Goal: Task Accomplishment & Management: Manage account settings

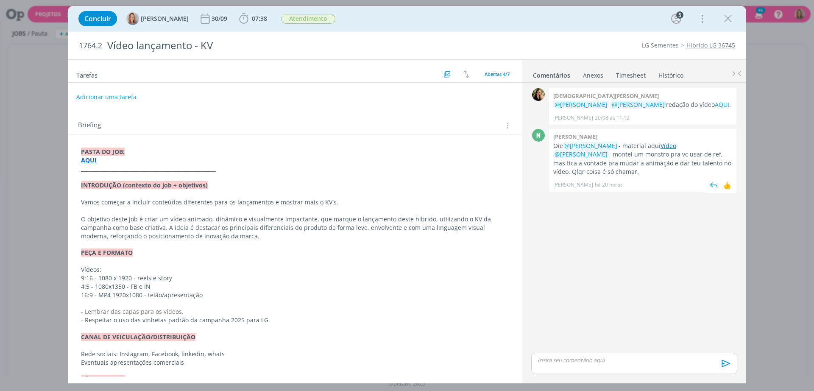
click at [667, 148] on link "Vídeo" at bounding box center [669, 146] width 16 height 8
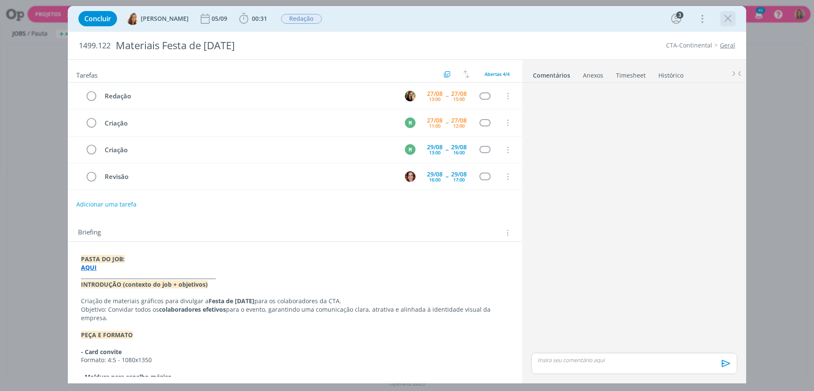
click at [727, 21] on icon "dialog" at bounding box center [728, 18] width 13 height 13
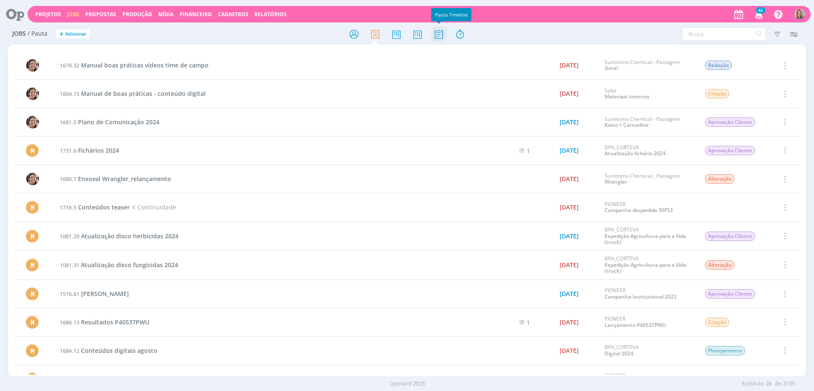
click at [439, 36] on icon at bounding box center [438, 34] width 15 height 17
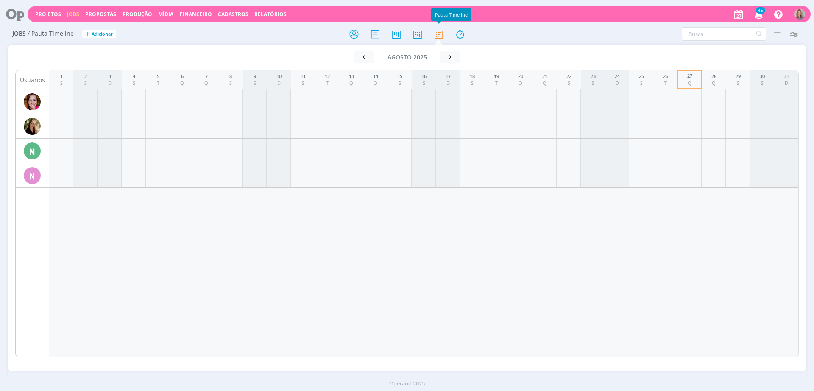
drag, startPoint x: 3, startPoint y: 16, endPoint x: 10, endPoint y: 16, distance: 7.2
click at [3, 16] on header "Projetos Jobs Propostas Produção Mídia Financeiro Cadastros Relatórios 45 Notif…" at bounding box center [407, 12] width 814 height 24
click at [11, 16] on icon at bounding box center [11, 14] width 17 height 17
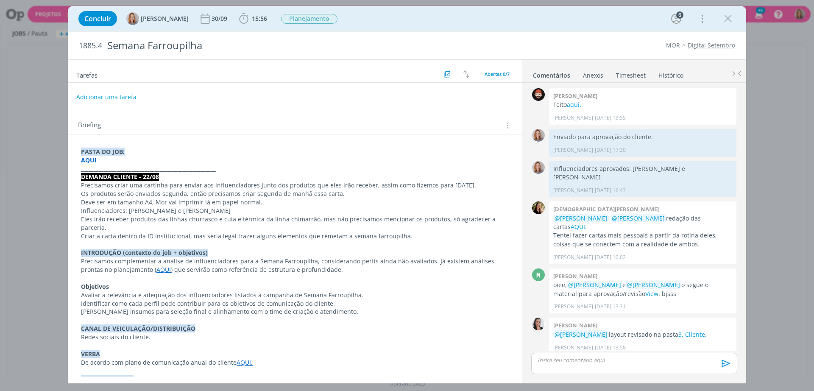
scroll to position [104, 0]
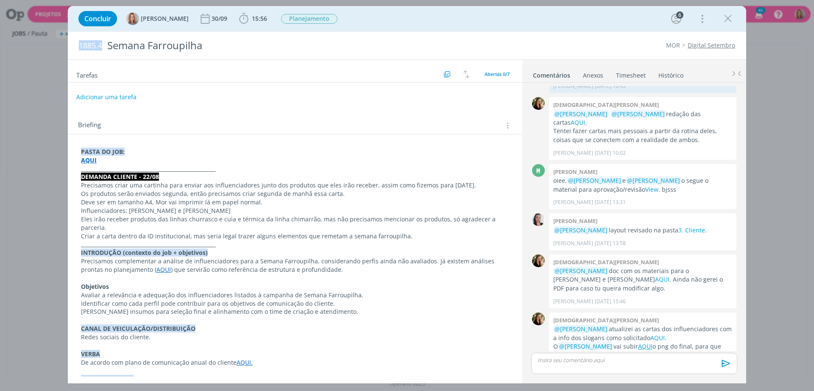
drag, startPoint x: 103, startPoint y: 46, endPoint x: 78, endPoint y: 42, distance: 25.0
click at [78, 42] on div "1885.4 Semana Farroupilha" at bounding box center [269, 46] width 388 height 28
copy span "1885.4"
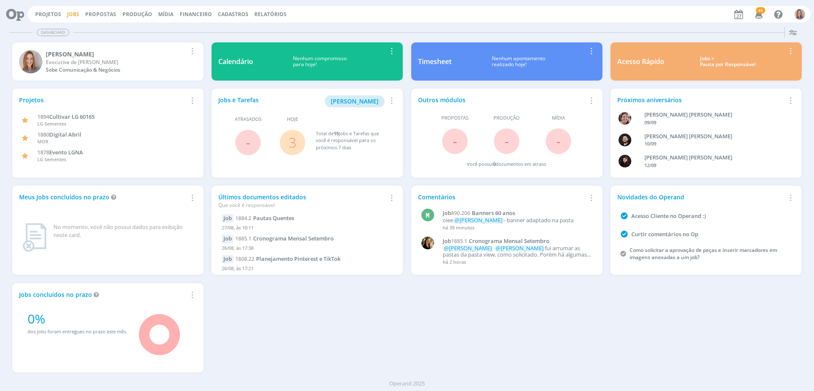
click at [70, 17] on link "Jobs" at bounding box center [73, 14] width 12 height 7
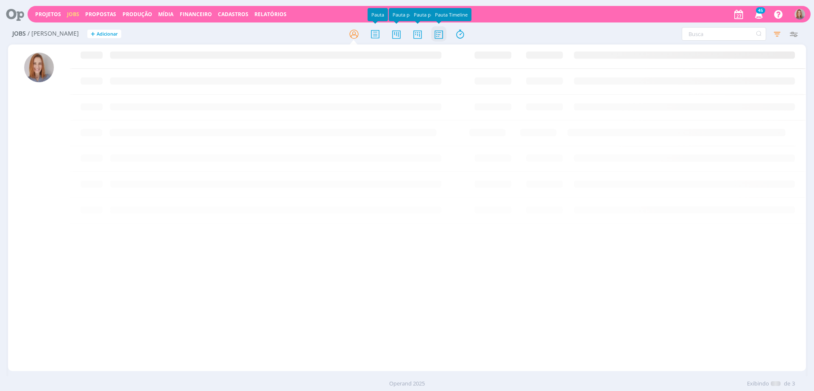
click at [443, 36] on icon at bounding box center [438, 34] width 15 height 17
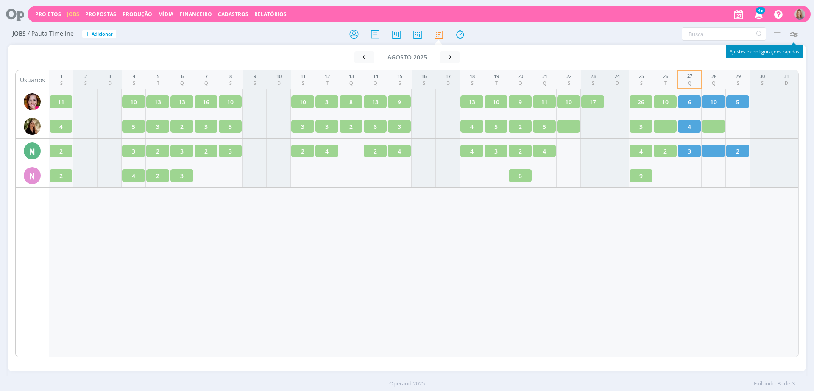
click at [796, 30] on icon "button" at bounding box center [793, 33] width 15 height 15
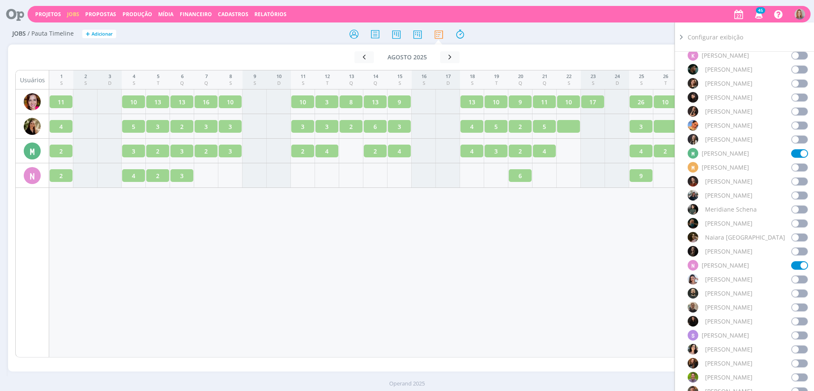
scroll to position [371, 0]
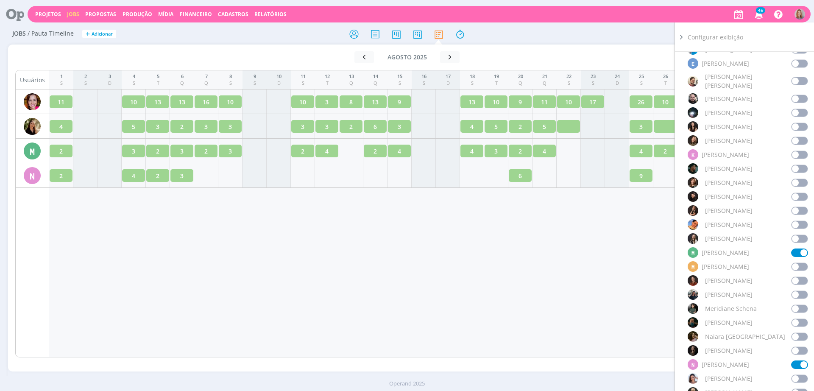
click at [794, 165] on span at bounding box center [799, 169] width 17 height 8
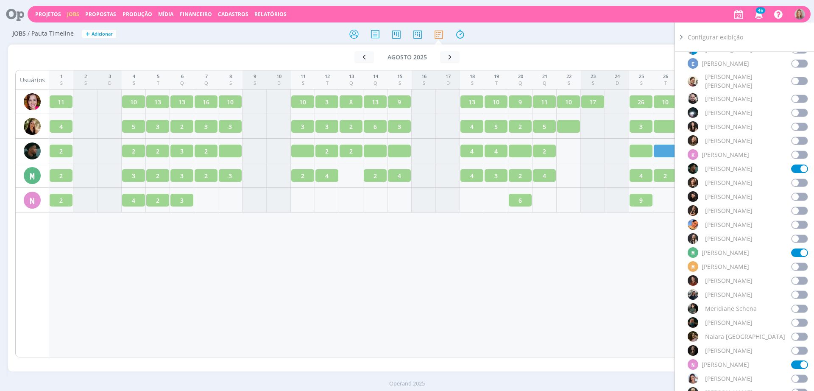
click at [423, 256] on div "1 S 2 S 3 D 4 S 5 T 6 Q 7 Q 8 S 9 S 10 D 11 S 12 T 13 Q 14 Q 15 S 16 S 17 D 18 …" at bounding box center [424, 214] width 750 height 288
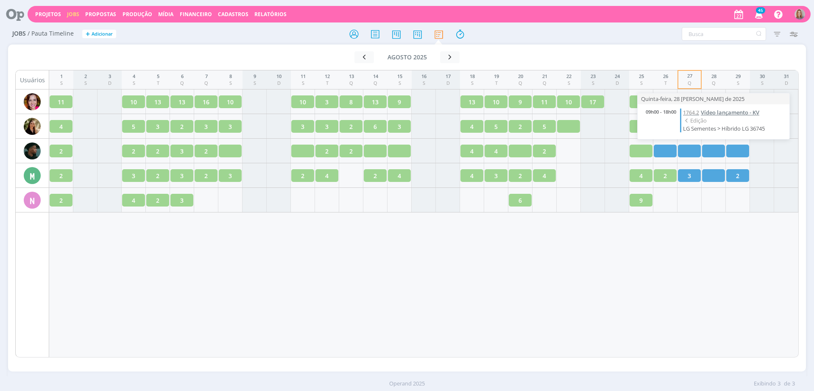
click at [709, 110] on span "Vídeo lançamento - KV" at bounding box center [730, 113] width 59 height 8
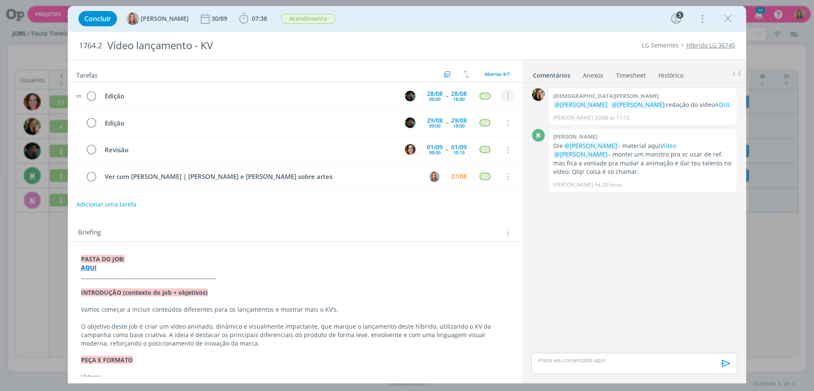
click at [505, 97] on icon "dialog" at bounding box center [507, 96] width 9 height 8
click at [483, 112] on link "Cancelar" at bounding box center [480, 111] width 67 height 14
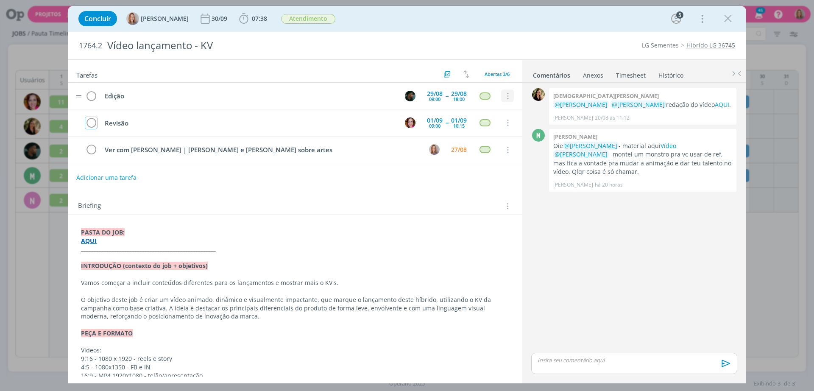
click at [504, 98] on icon "dialog" at bounding box center [507, 96] width 9 height 8
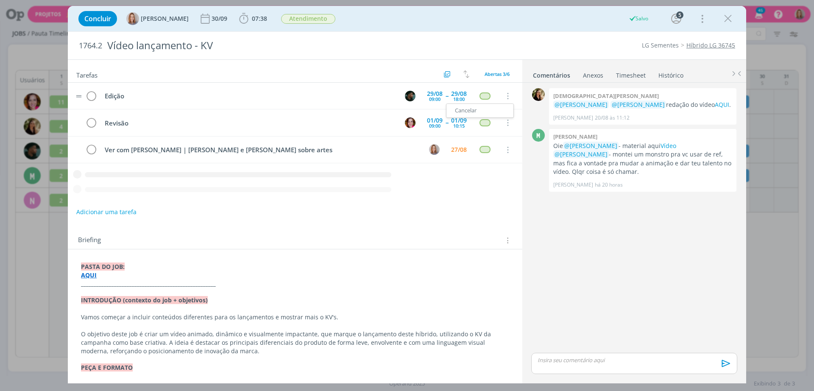
click at [498, 108] on link "Cancelar" at bounding box center [480, 111] width 67 height 14
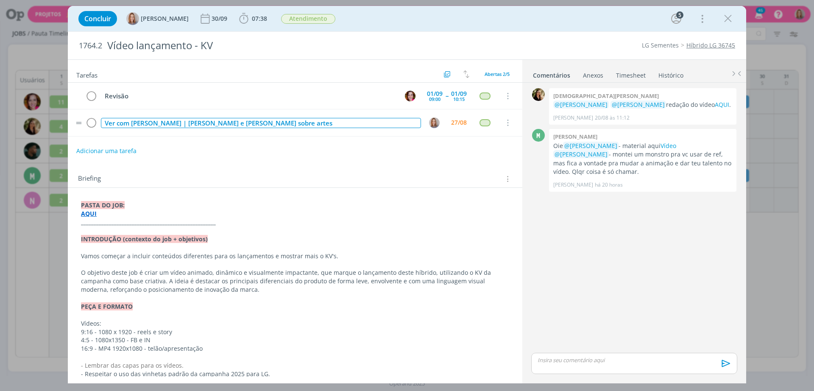
click at [227, 123] on div "Ver com [PERSON_NAME] | [PERSON_NAME] e [PERSON_NAME] sobre artes" at bounding box center [261, 123] width 320 height 11
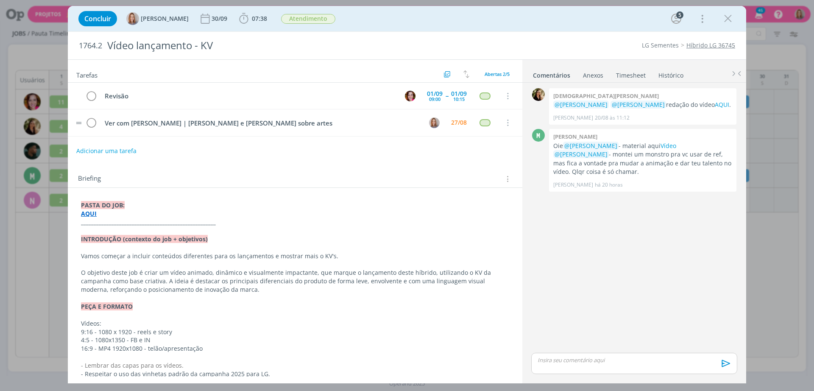
click at [198, 129] on td "Ver com [PERSON_NAME] | [PERSON_NAME] e [PERSON_NAME] sobre artes" at bounding box center [259, 122] width 320 height 15
click at [216, 130] on td "Ver com [PERSON_NAME] | [PERSON_NAME] e [PERSON_NAME] sobre artes" at bounding box center [259, 122] width 320 height 15
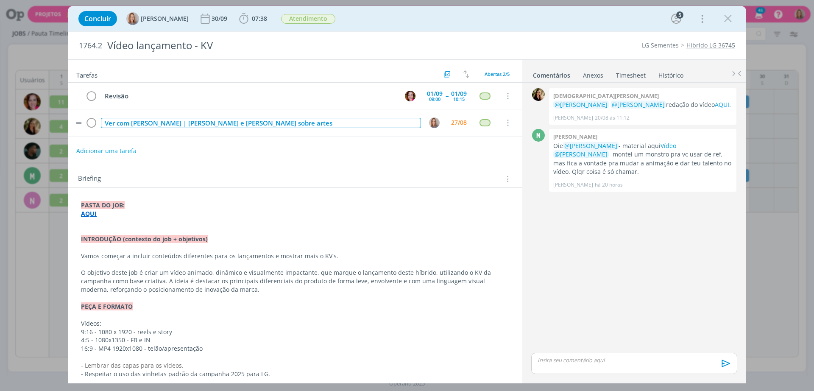
click at [243, 127] on div "Ver com [PERSON_NAME] | [PERSON_NAME] e [PERSON_NAME] sobre artes" at bounding box center [261, 123] width 320 height 11
drag, startPoint x: 226, startPoint y: 122, endPoint x: 132, endPoint y: 125, distance: 93.3
click at [132, 125] on div "Ver com [PERSON_NAME] | [PERSON_NAME] e [PERSON_NAME] sobre artes" at bounding box center [261, 123] width 320 height 11
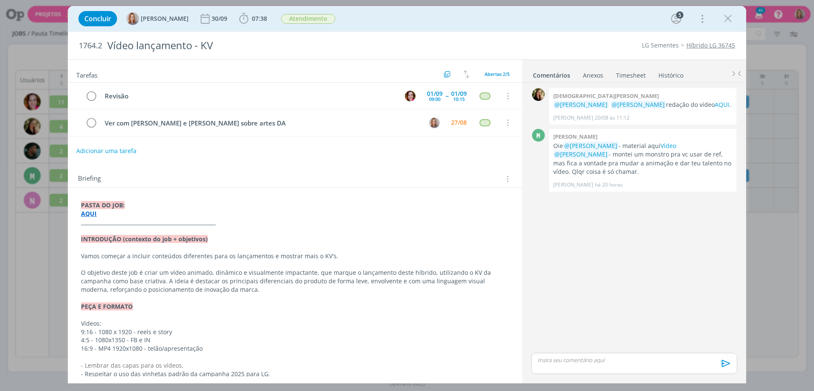
drag, startPoint x: 410, startPoint y: 160, endPoint x: 415, endPoint y: 156, distance: 7.0
click at [411, 160] on div "Tarefas Usar Job de template Criar template a partir deste job Visualizar Templ…" at bounding box center [295, 218] width 455 height 317
click at [459, 123] on div "27/08" at bounding box center [459, 123] width 16 height 6
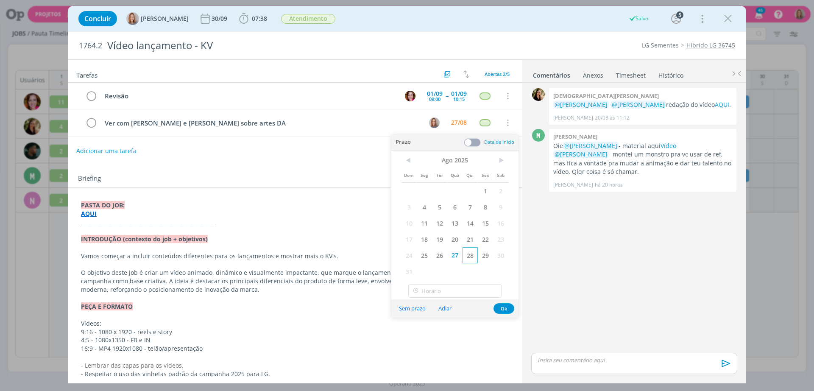
click at [466, 257] on span "28" at bounding box center [470, 255] width 15 height 16
click at [509, 311] on button "Ok" at bounding box center [504, 308] width 21 height 11
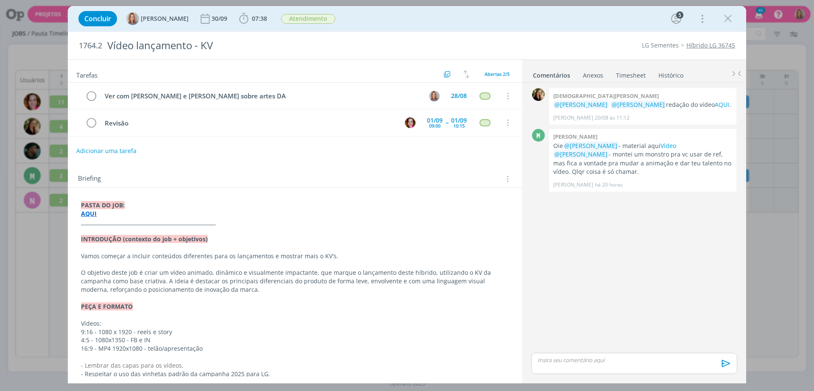
click at [261, 169] on div "Briefing Briefings Predefinidos Versões do Briefing Ver Briefing do Projeto" at bounding box center [295, 176] width 455 height 23
click at [729, 21] on icon "dialog" at bounding box center [728, 18] width 13 height 13
